Goal: Task Accomplishment & Management: Manage account settings

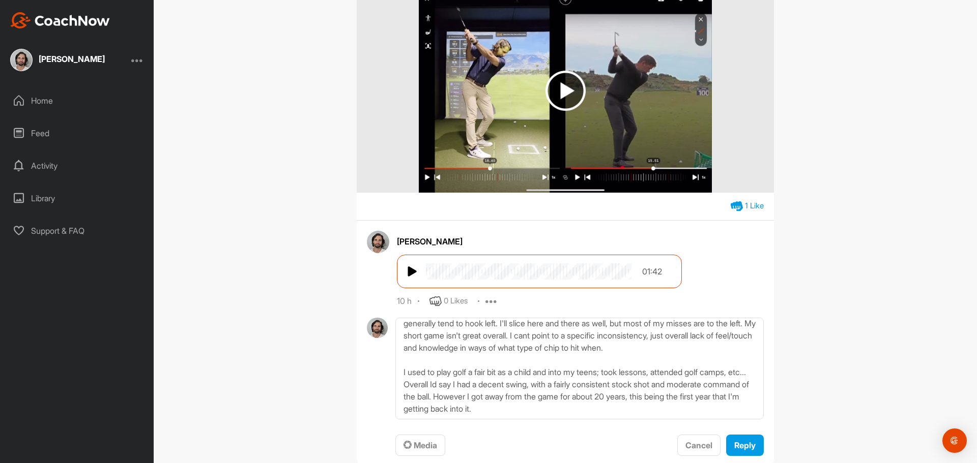
scroll to position [407, 0]
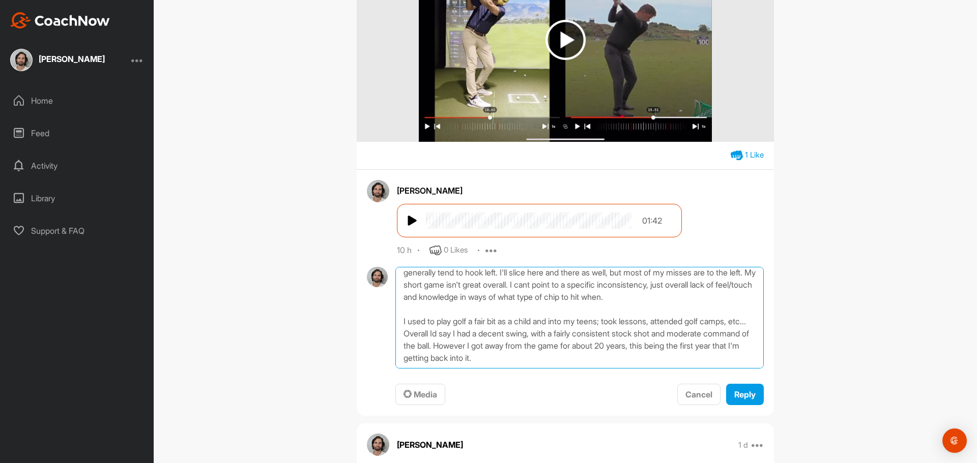
click at [617, 359] on textarea "To answer your question with regards to inconsistencies I see with my shot; wit…" at bounding box center [579, 318] width 368 height 102
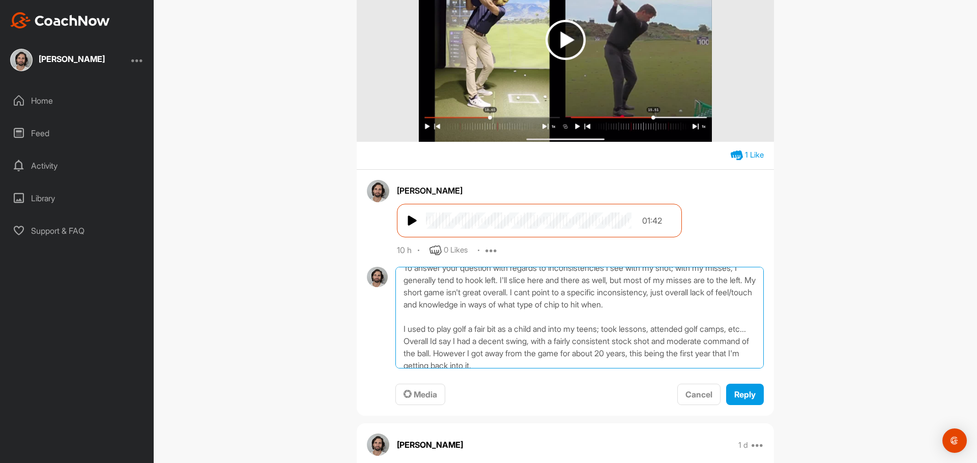
scroll to position [17, 0]
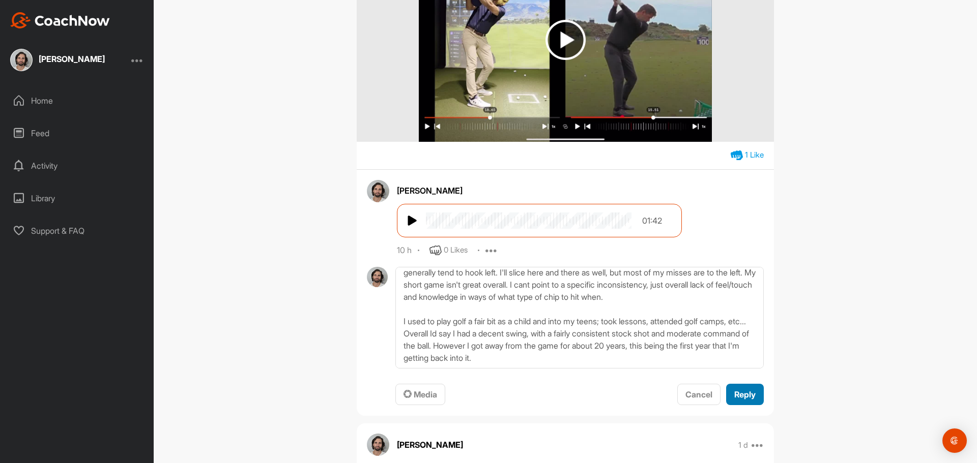
click at [756, 401] on button "Reply" at bounding box center [745, 395] width 38 height 22
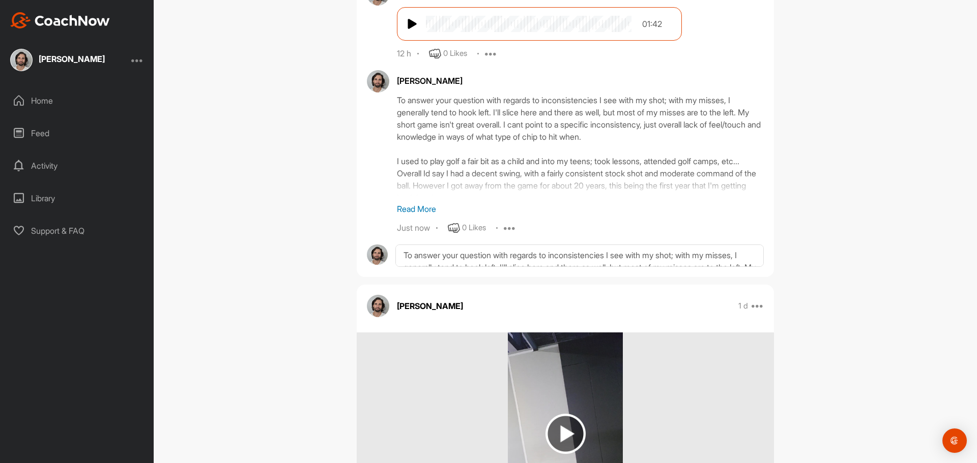
scroll to position [509, 0]
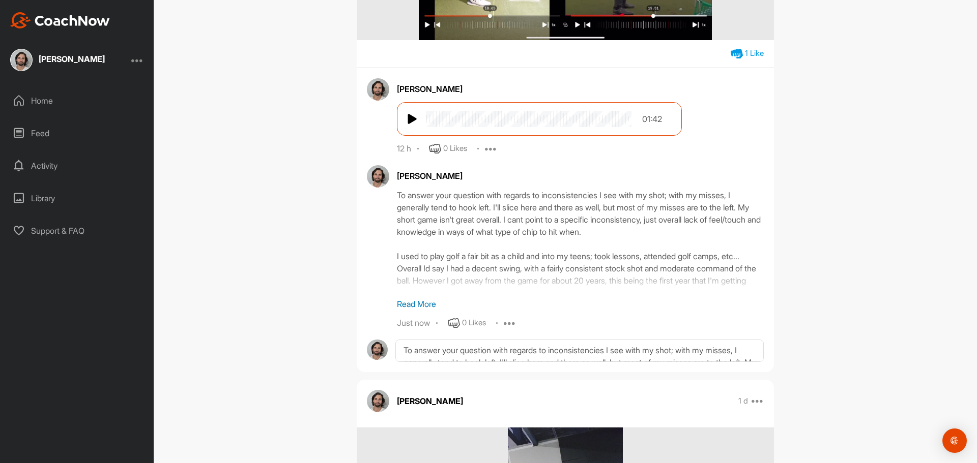
click at [410, 311] on div "[PERSON_NAME] To answer your question with regards to inconsistencies I see wit…" at bounding box center [580, 247] width 367 height 164
click at [413, 304] on p "Read More" at bounding box center [580, 304] width 367 height 12
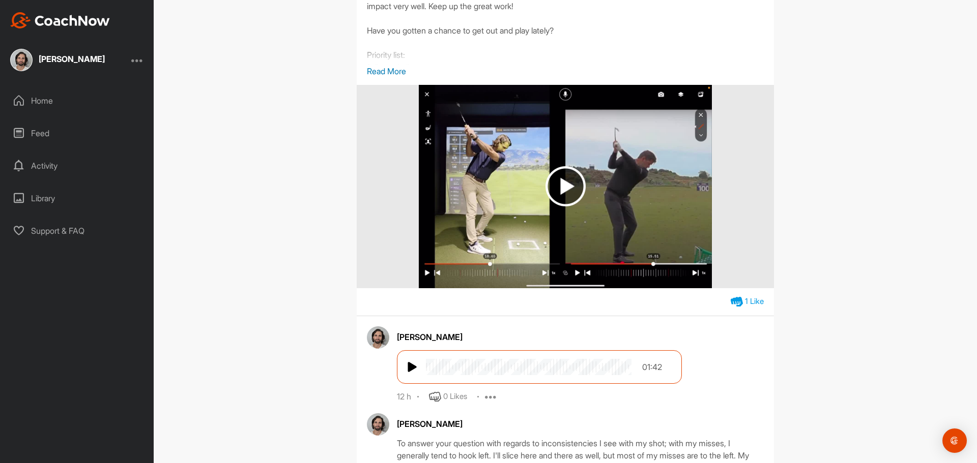
scroll to position [254, 0]
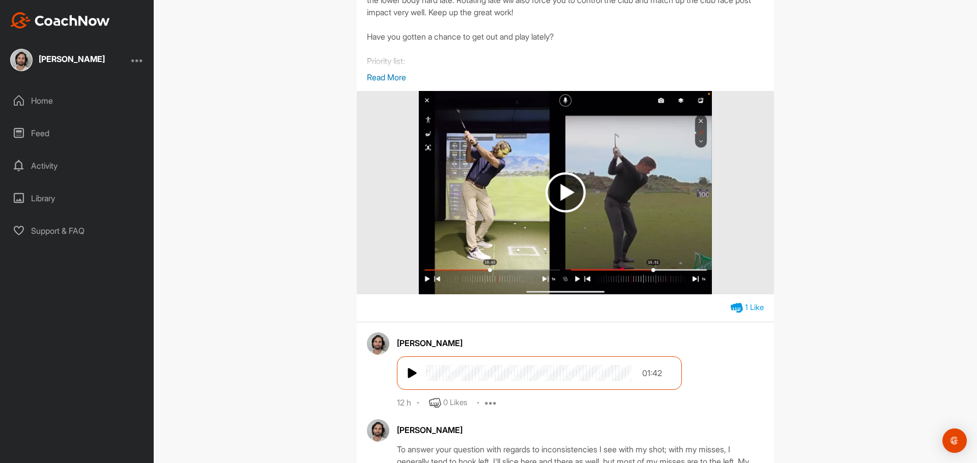
click at [560, 195] on img at bounding box center [565, 192] width 40 height 40
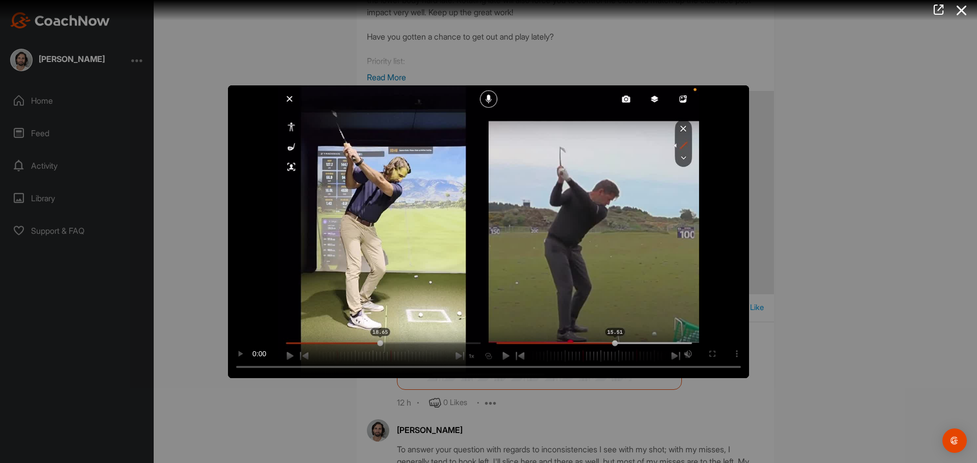
click at [866, 184] on div at bounding box center [488, 231] width 977 height 463
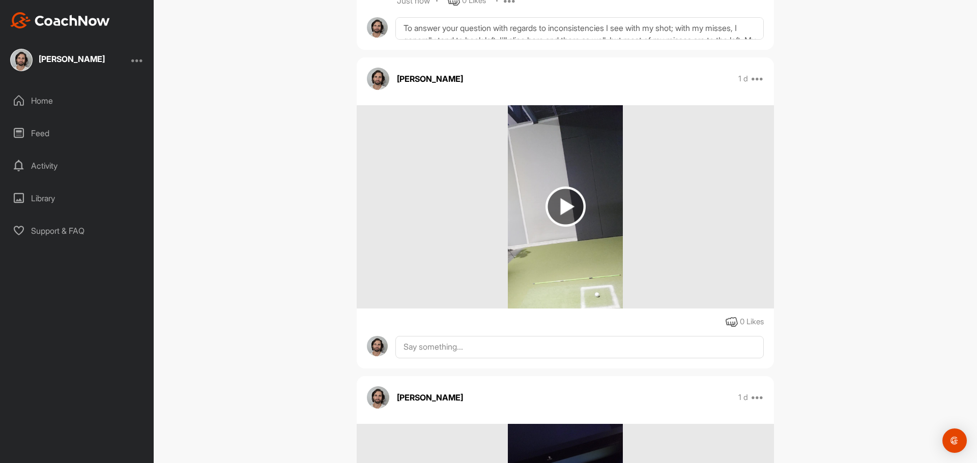
scroll to position [814, 0]
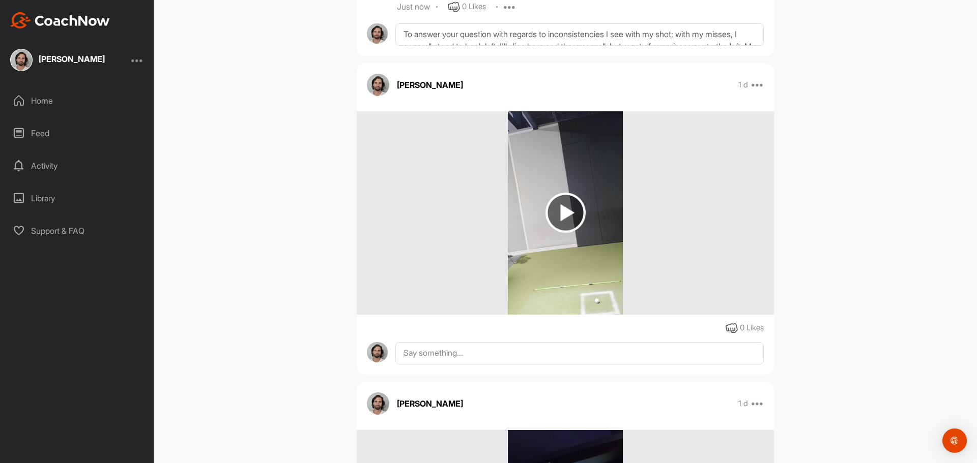
click at [557, 211] on img at bounding box center [565, 213] width 40 height 40
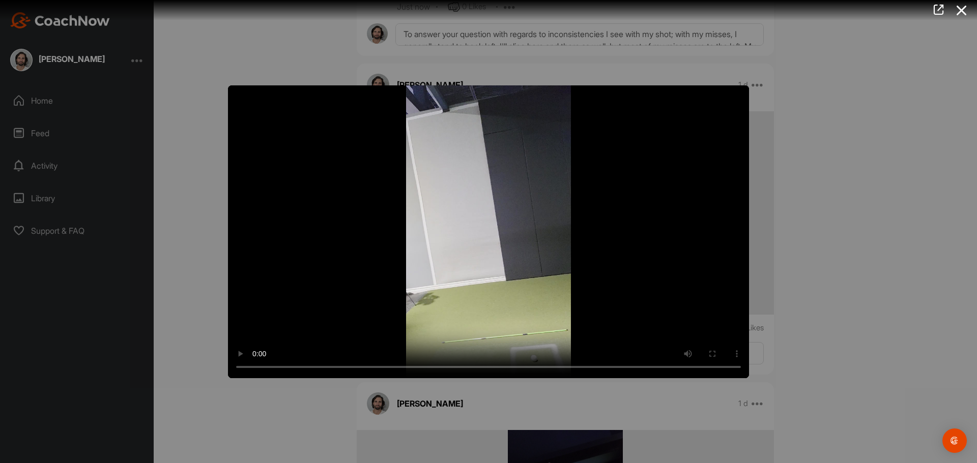
click at [625, 267] on video "Video Player" at bounding box center [488, 231] width 521 height 293
drag, startPoint x: 828, startPoint y: 158, endPoint x: 811, endPoint y: 157, distance: 17.3
click at [826, 158] on div at bounding box center [488, 231] width 977 height 463
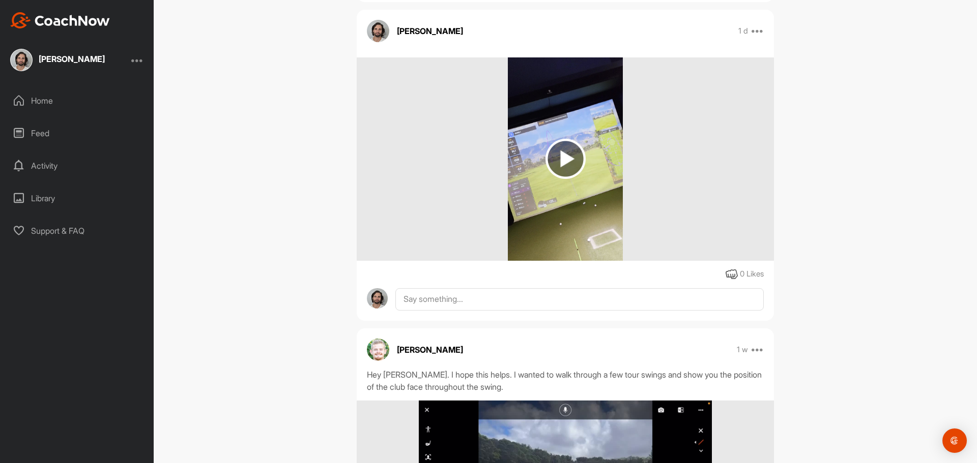
scroll to position [1170, 0]
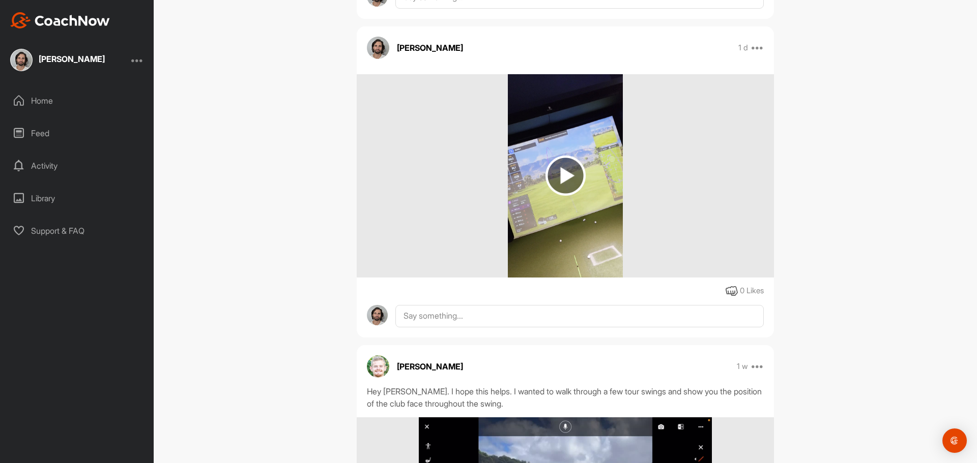
click at [560, 181] on img at bounding box center [565, 176] width 40 height 40
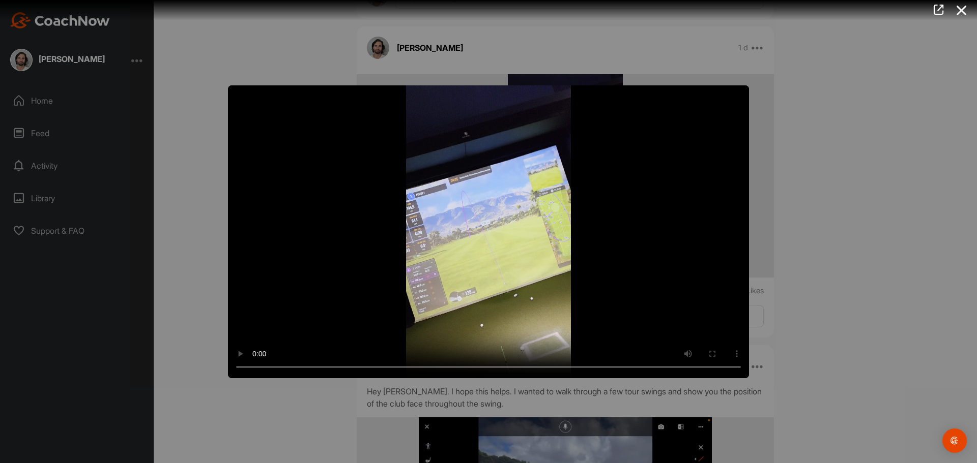
click at [836, 329] on div at bounding box center [488, 231] width 977 height 463
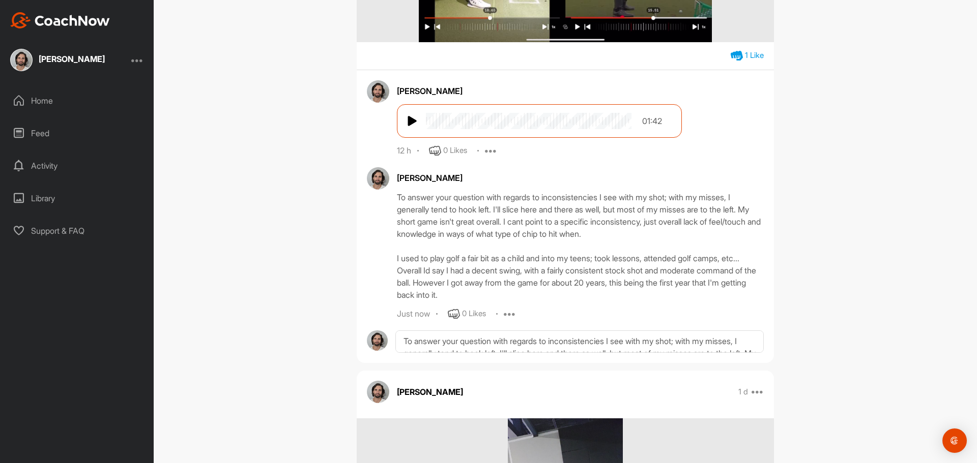
scroll to position [509, 0]
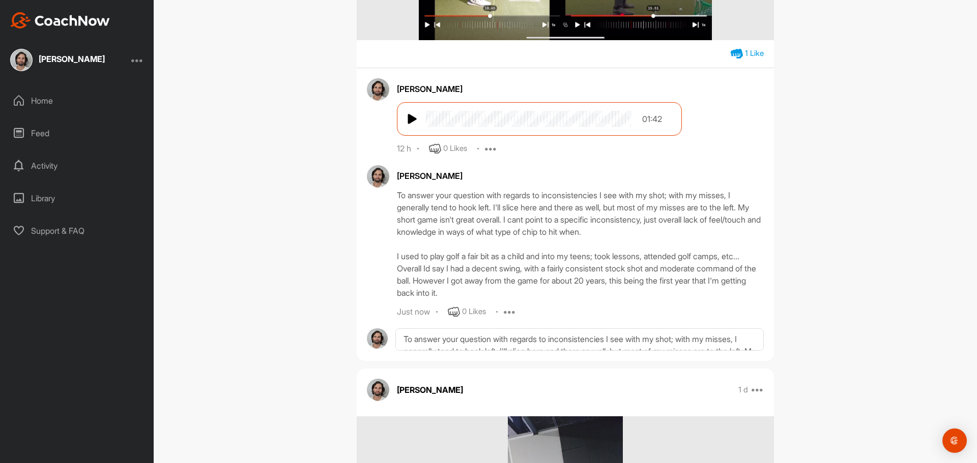
click at [487, 283] on div "To answer your question with regards to inconsistencies I see with my shot; wit…" at bounding box center [580, 244] width 367 height 110
click at [507, 312] on icon at bounding box center [510, 312] width 12 height 12
click at [509, 341] on p "Edit" at bounding box center [508, 346] width 14 height 11
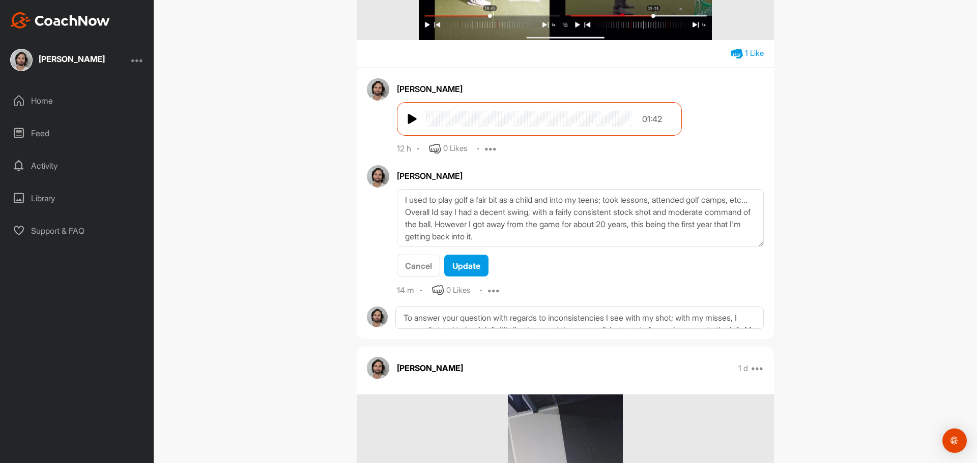
scroll to position [73, 0]
drag, startPoint x: 590, startPoint y: 236, endPoint x: 396, endPoint y: 244, distance: 194.0
click at [397, 244] on textarea "To answer your question with regards to inconsistencies I see with my shot; wit…" at bounding box center [580, 218] width 367 height 58
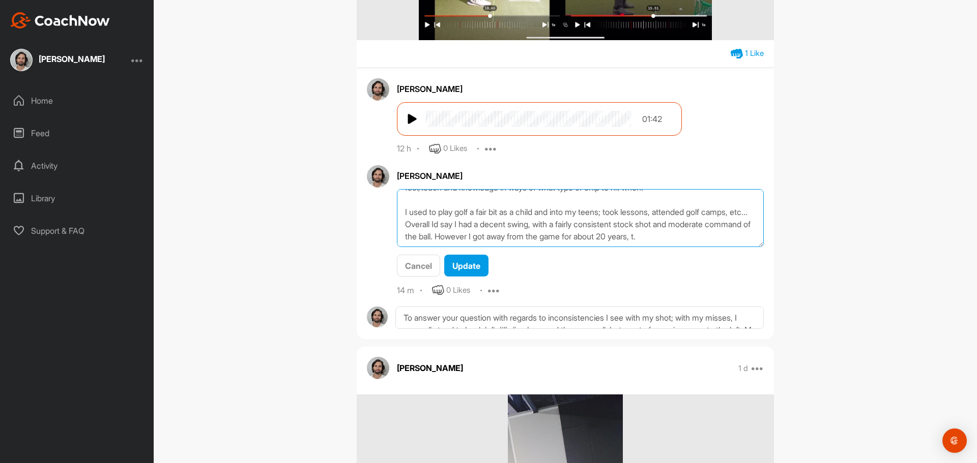
scroll to position [61, 0]
click at [558, 236] on textarea "To answer your question with regards to inconsistencies I see with my shot; wit…" at bounding box center [580, 218] width 367 height 58
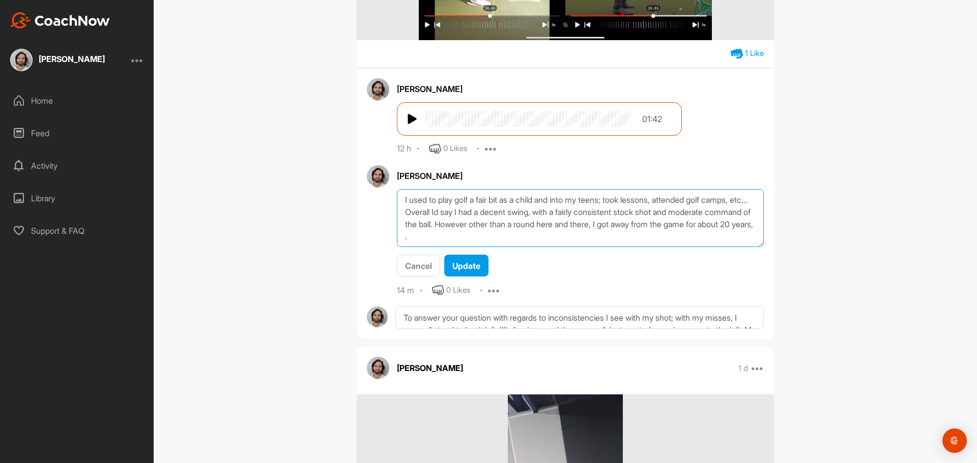
click at [584, 231] on textarea "To answer your question with regards to inconsistencies I see with my shot; wit…" at bounding box center [580, 218] width 367 height 58
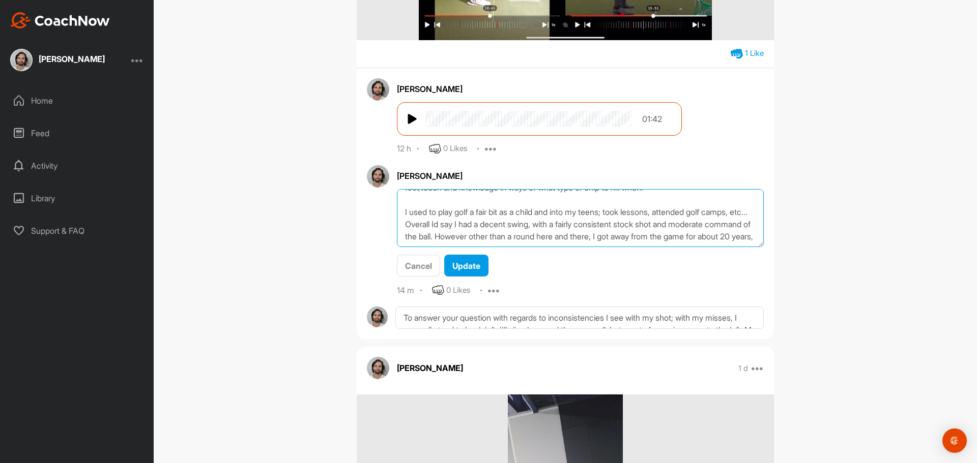
click at [555, 220] on textarea "To answer your question with regards to inconsistencies I see with my shot; wit…" at bounding box center [580, 218] width 367 height 58
drag, startPoint x: 605, startPoint y: 222, endPoint x: 613, endPoint y: 216, distance: 10.2
click at [605, 223] on textarea "To answer your question with regards to inconsistencies I see with my shot; wit…" at bounding box center [580, 218] width 367 height 58
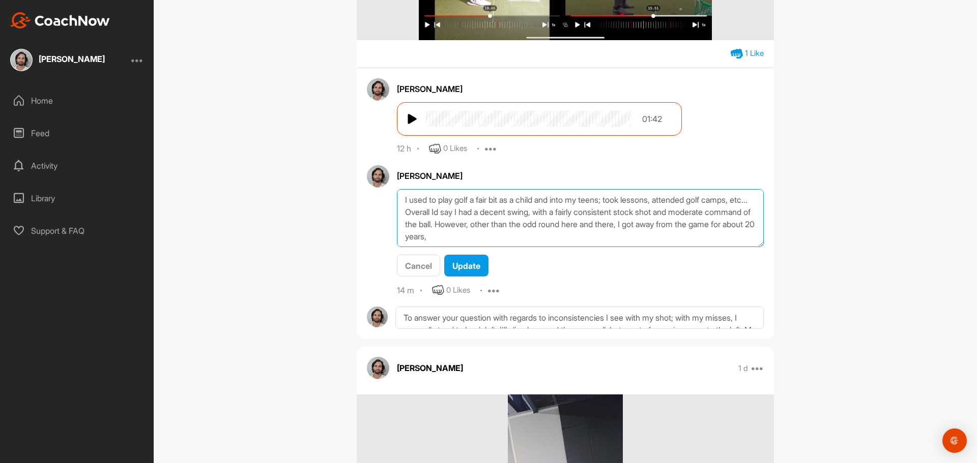
click at [644, 227] on textarea "To answer your question with regards to inconsistencies I see with my shot; wit…" at bounding box center [580, 218] width 367 height 58
click at [644, 225] on textarea "To answer your question with regards to inconsistencies I see with my shot; wit…" at bounding box center [580, 218] width 367 height 58
click at [666, 239] on textarea "To answer your question with regards to inconsistencies I see with my shot; wit…" at bounding box center [580, 218] width 367 height 58
drag, startPoint x: 713, startPoint y: 226, endPoint x: 634, endPoint y: 227, distance: 78.3
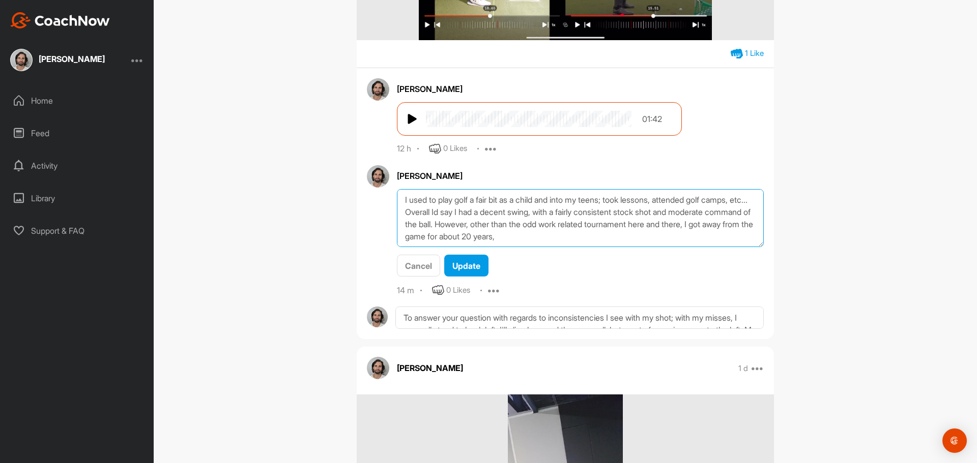
click at [634, 227] on textarea "To answer your question with regards to inconsistencies I see with my shot; wit…" at bounding box center [580, 218] width 367 height 58
click at [584, 237] on textarea "To answer your question with regards to inconsistencies I see with my shot; wit…" at bounding box center [580, 218] width 367 height 58
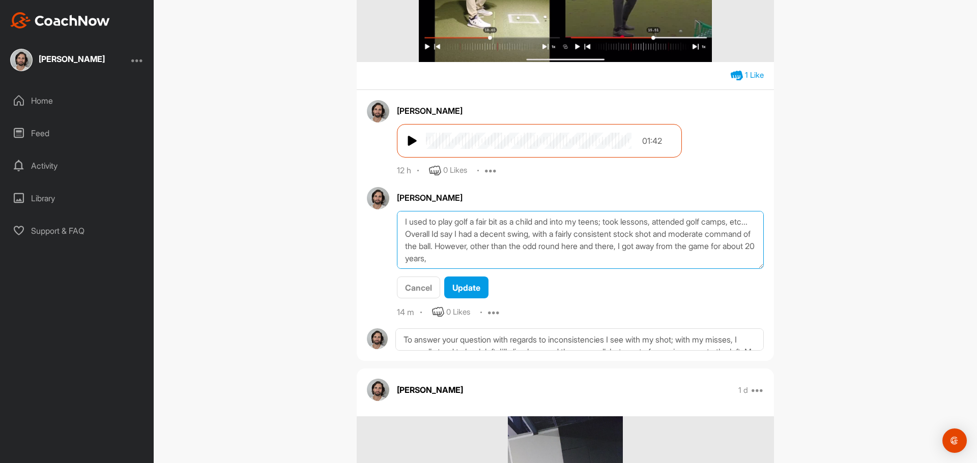
scroll to position [458, 0]
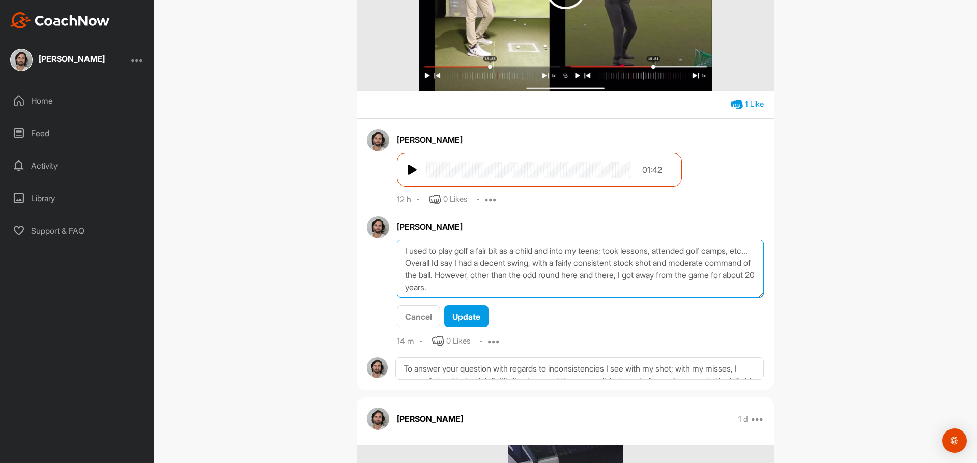
click at [712, 278] on textarea "To answer your question with regards to inconsistencies I see with my shot; wit…" at bounding box center [580, 269] width 367 height 58
drag, startPoint x: 712, startPoint y: 274, endPoint x: 557, endPoint y: 278, distance: 154.7
click at [557, 278] on textarea "To answer your question with regards to inconsistencies I see with my shot; wit…" at bounding box center [580, 269] width 367 height 58
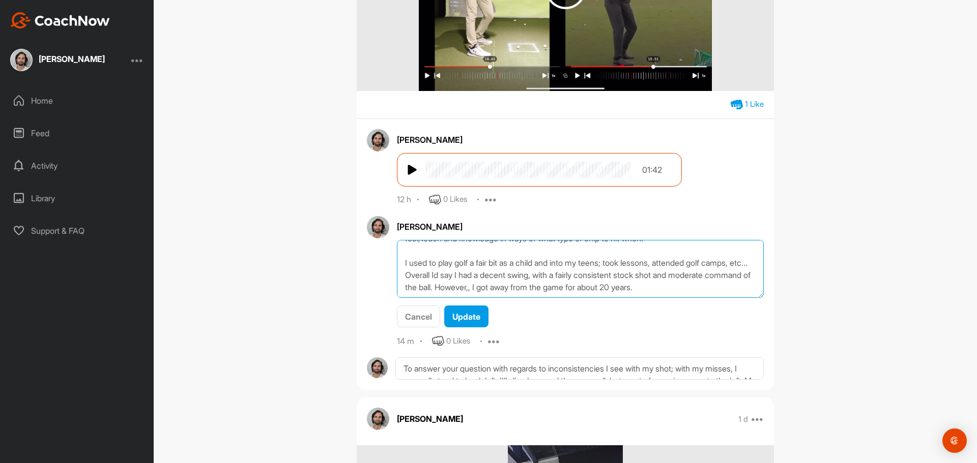
scroll to position [61, 0]
click at [746, 287] on textarea "To answer your question with regards to inconsistencies I see with my shot; wit…" at bounding box center [580, 269] width 367 height 58
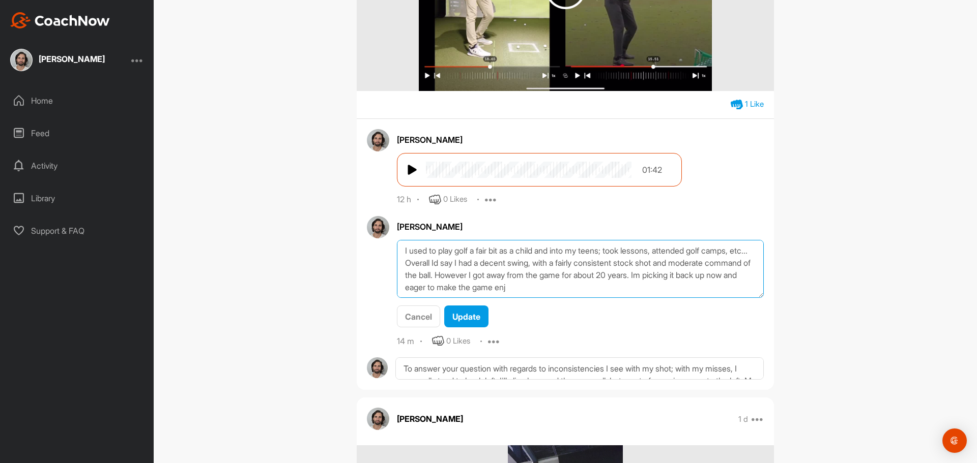
drag, startPoint x: 621, startPoint y: 289, endPoint x: 542, endPoint y: 290, distance: 78.3
click at [542, 290] on textarea "To answer your question with regards to inconsistencies I see with my shot; wit…" at bounding box center [580, 269] width 367 height 58
click at [501, 291] on textarea "To answer your question with regards to inconsistencies I see with my shot; wit…" at bounding box center [580, 269] width 367 height 58
click at [577, 293] on textarea "To answer your question with regards to inconsistencies I see with my shot; wit…" at bounding box center [580, 269] width 367 height 58
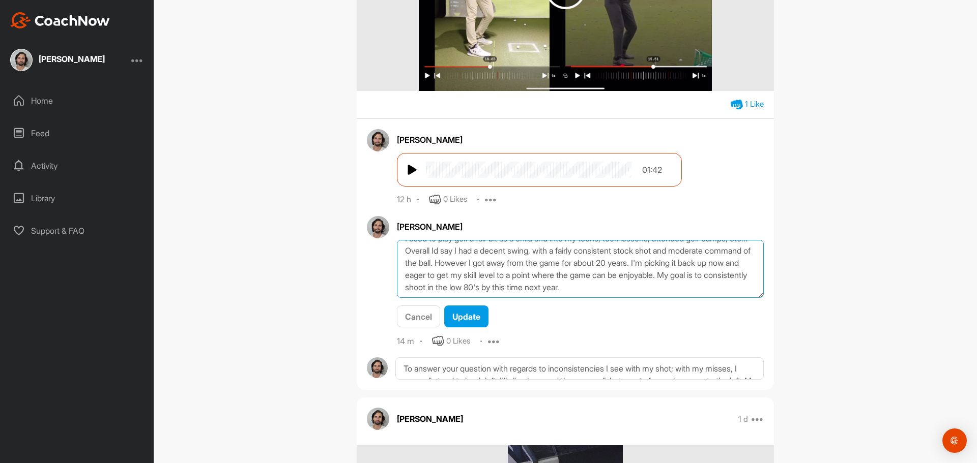
scroll to position [85, 0]
type textarea "To answer your question with regards to inconsistencies I see with my shot; wit…"
click at [462, 315] on span "Update" at bounding box center [466, 317] width 28 height 10
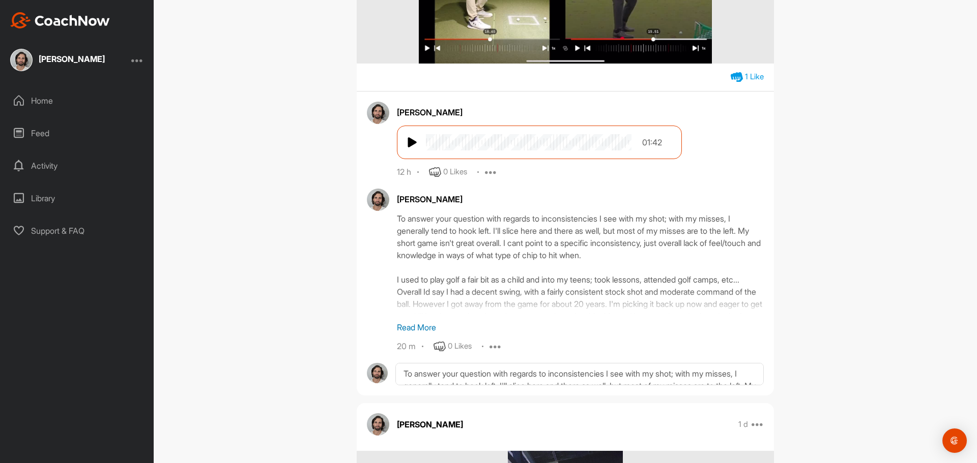
scroll to position [509, 0]
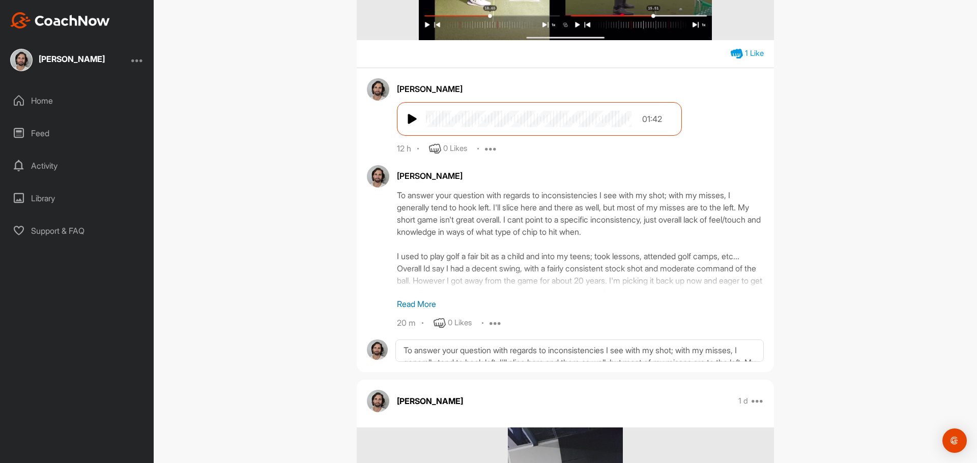
click at [421, 305] on p "Read More" at bounding box center [580, 304] width 367 height 12
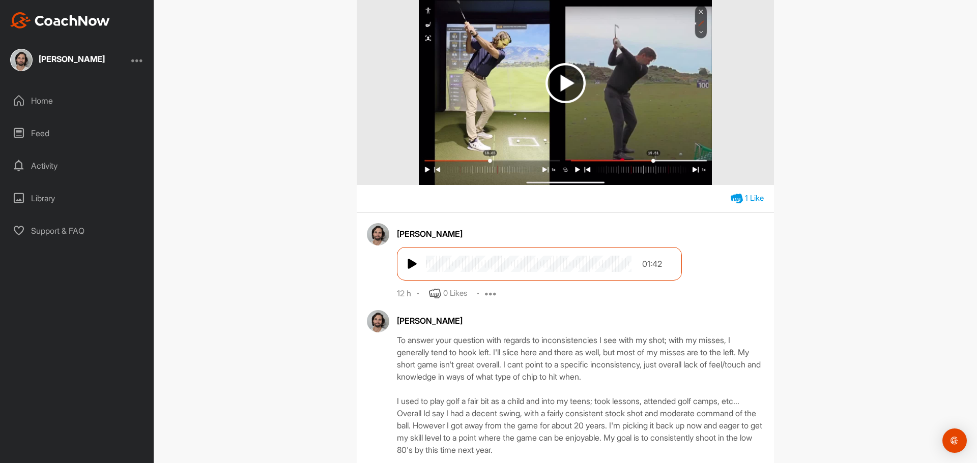
scroll to position [458, 0]
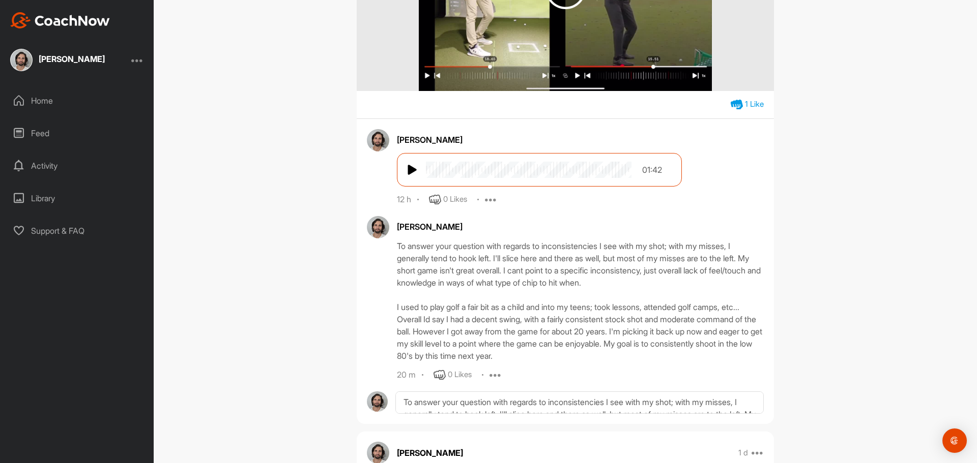
click at [491, 377] on icon at bounding box center [495, 375] width 12 height 12
click at [487, 404] on p "Edit" at bounding box center [494, 409] width 14 height 11
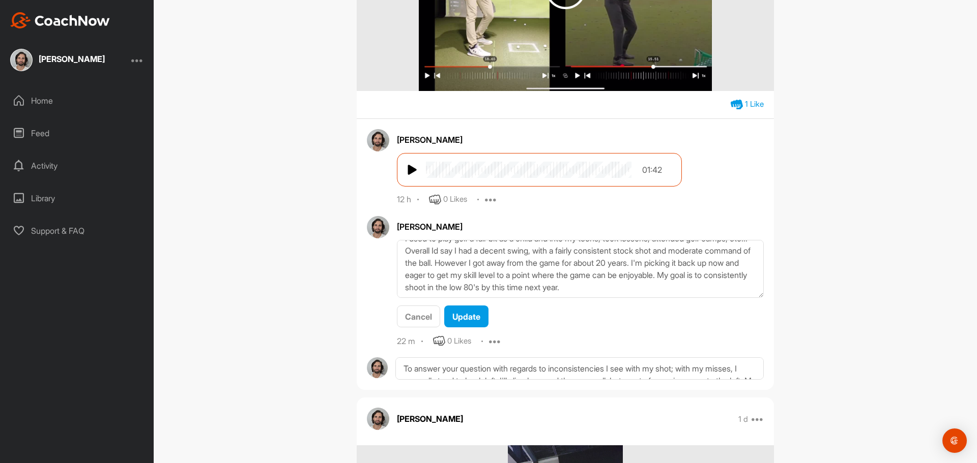
scroll to position [509, 0]
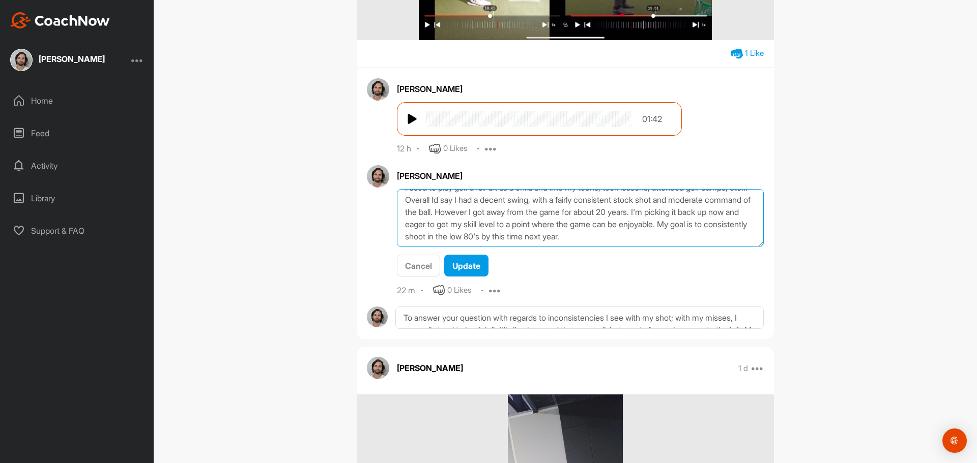
drag, startPoint x: 621, startPoint y: 234, endPoint x: 664, endPoint y: 225, distance: 43.7
click at [621, 234] on textarea "To answer your question with regards to inconsistencies I see with my shot; wit…" at bounding box center [580, 218] width 367 height 58
click at [539, 243] on textarea "To answer your question with regards to inconsistencies I see with my shot; wit…" at bounding box center [580, 218] width 367 height 58
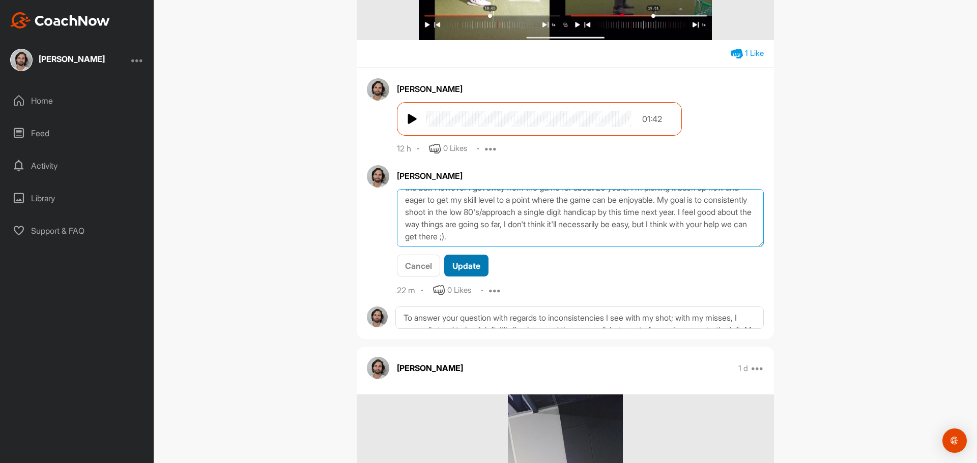
type textarea "To answer your question with regards to inconsistencies I see with my shot; wit…"
click at [473, 263] on span "Update" at bounding box center [466, 266] width 28 height 10
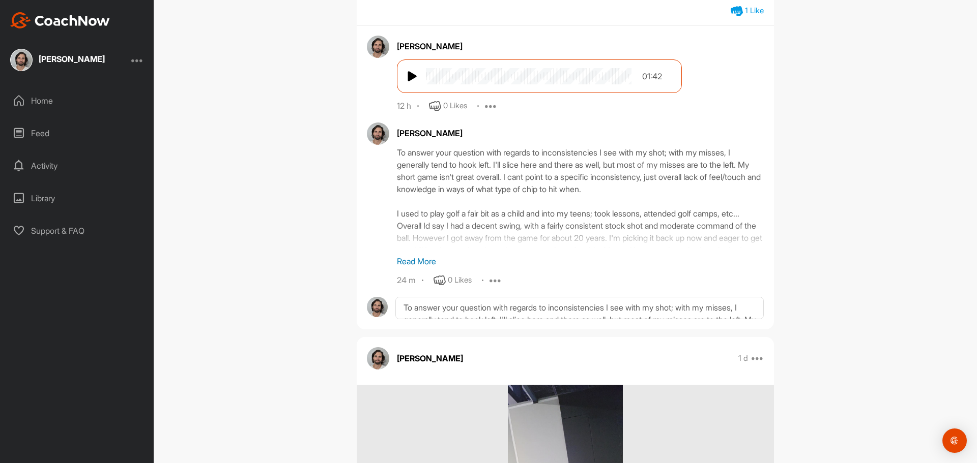
scroll to position [458, 0]
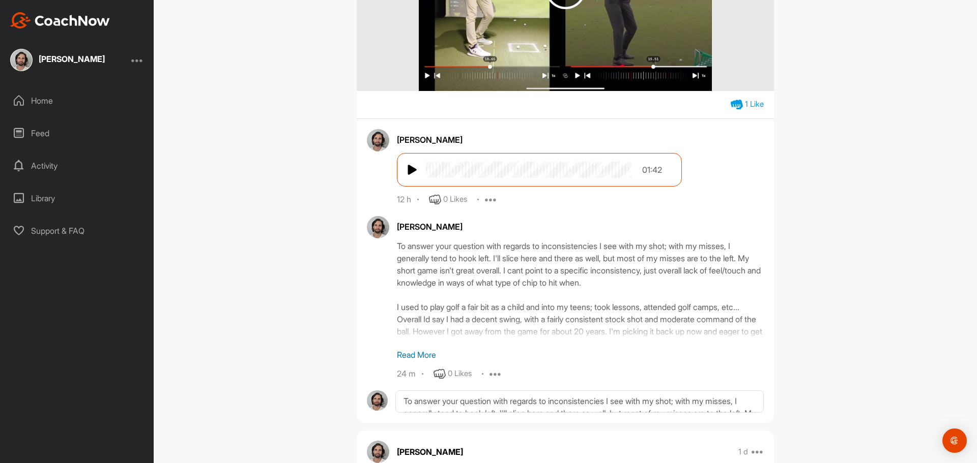
click at [420, 350] on p "Read More" at bounding box center [580, 355] width 367 height 12
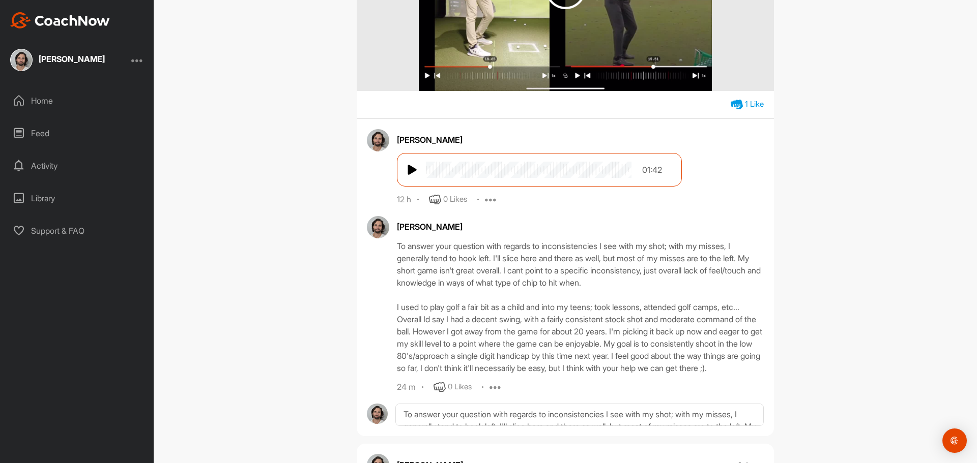
click at [897, 253] on div "[PERSON_NAME] Bookings Golf Space Settings Your Notifications Leave Space Timel…" at bounding box center [565, 231] width 823 height 463
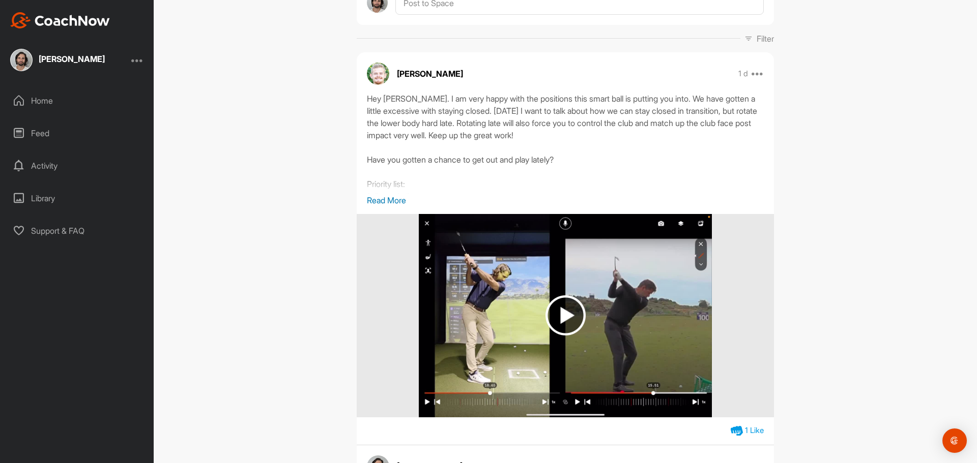
scroll to position [0, 0]
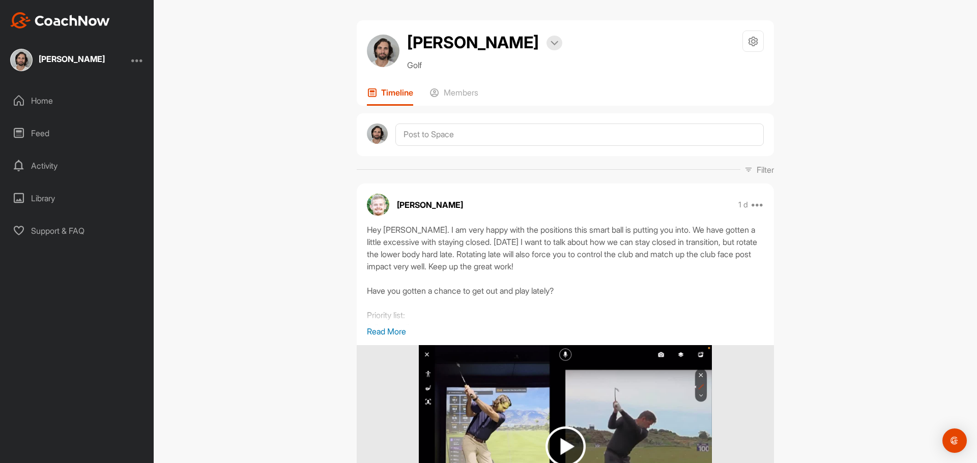
click at [383, 54] on img at bounding box center [383, 51] width 33 height 33
click at [17, 64] on img at bounding box center [21, 60] width 22 height 22
click at [40, 61] on div "[PERSON_NAME]" at bounding box center [72, 59] width 66 height 8
click at [137, 60] on div at bounding box center [137, 60] width 12 height 12
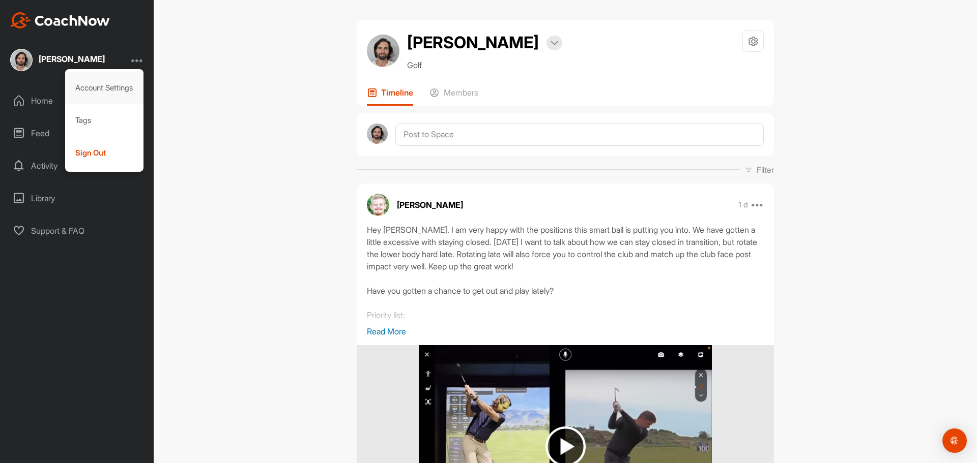
click at [104, 89] on div "Account Settings" at bounding box center [104, 88] width 79 height 33
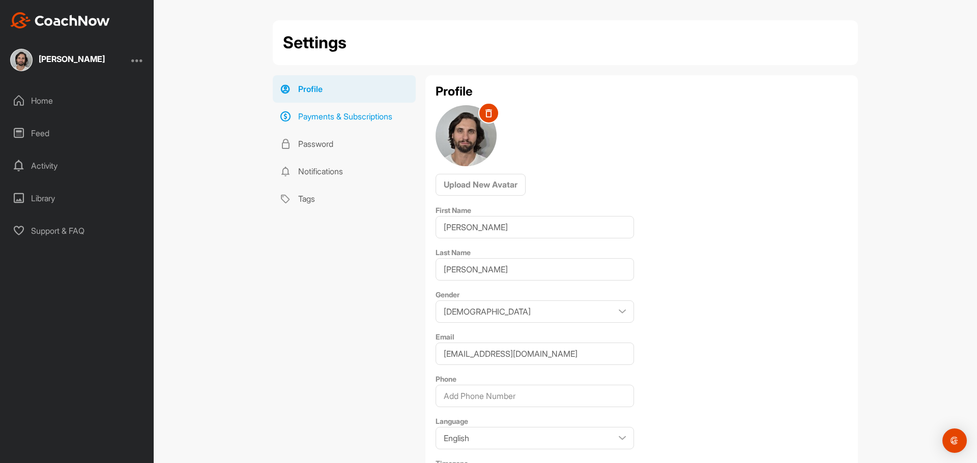
click at [345, 119] on link "Payments & Subscriptions" at bounding box center [344, 116] width 143 height 27
